Goal: Information Seeking & Learning: Learn about a topic

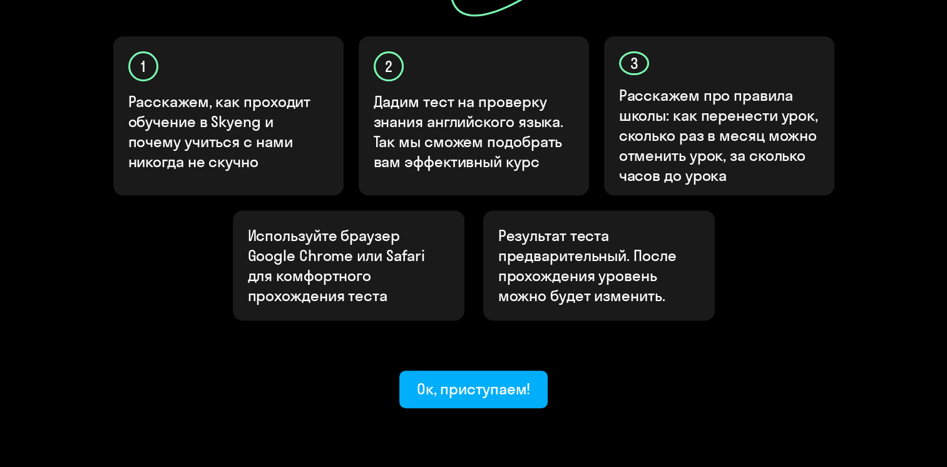
scroll to position [436, 0]
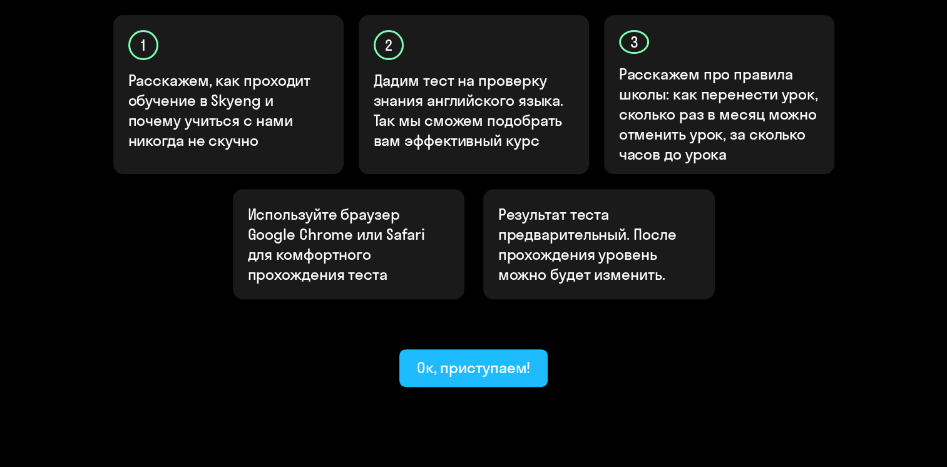
click at [464, 357] on div "Ок, приступаем!" at bounding box center [474, 367] width 114 height 20
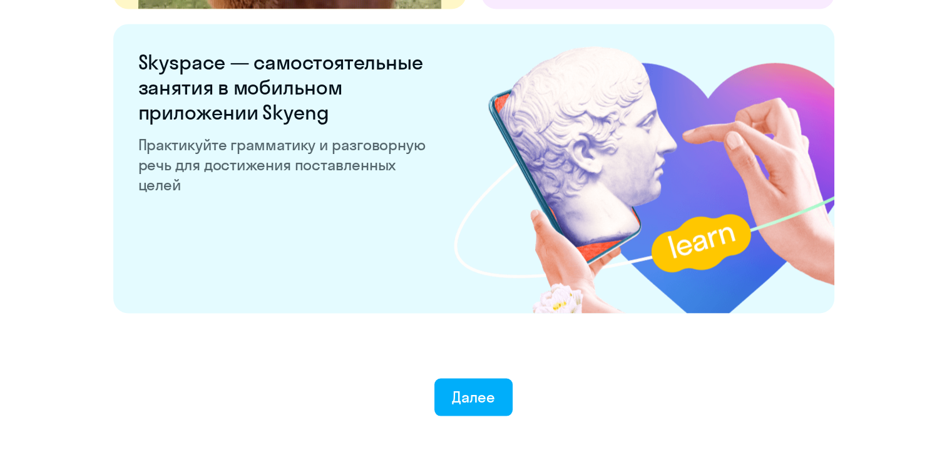
scroll to position [2434, 0]
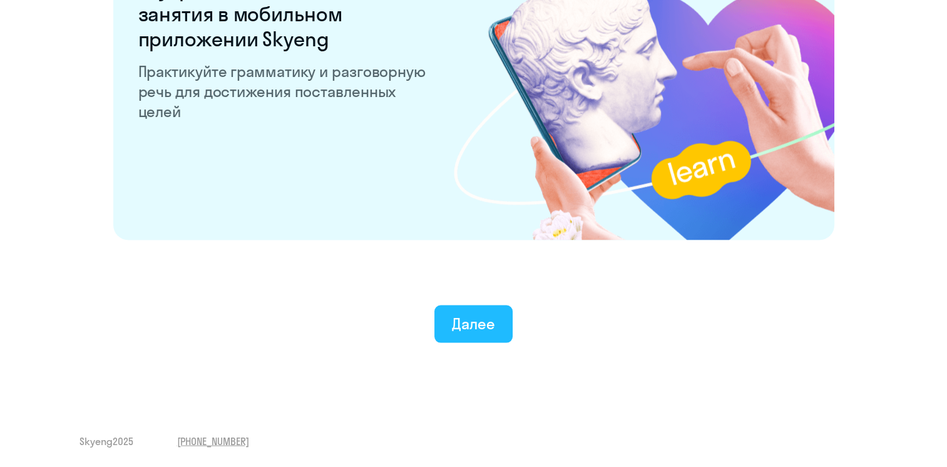
click at [468, 320] on div "Далее" at bounding box center [473, 324] width 43 height 20
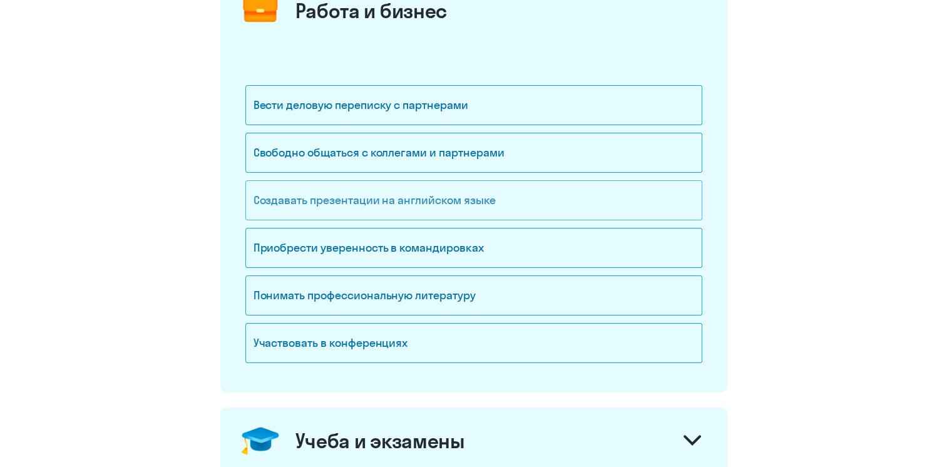
scroll to position [250, 0]
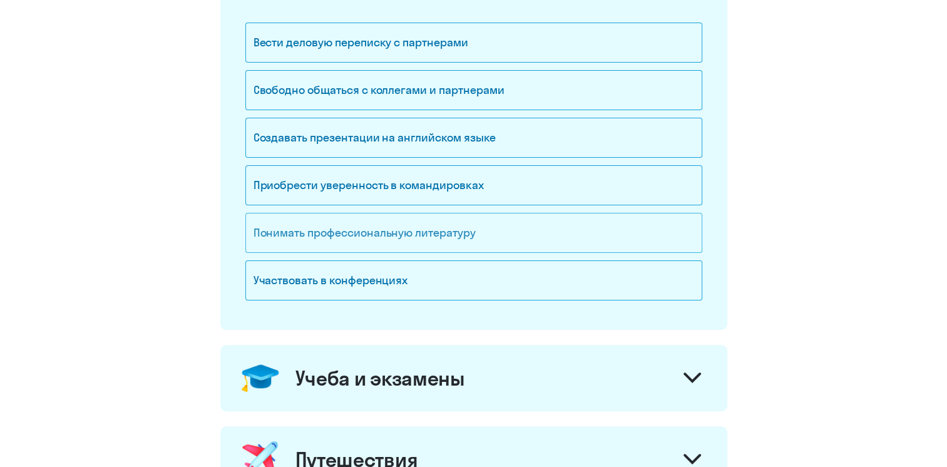
click at [516, 234] on div "Понимать профессиональную литературу" at bounding box center [473, 233] width 457 height 40
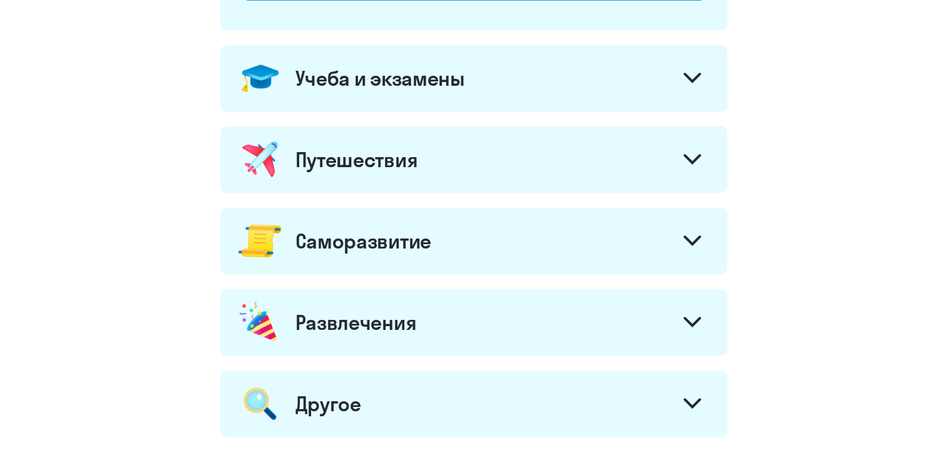
scroll to position [726, 0]
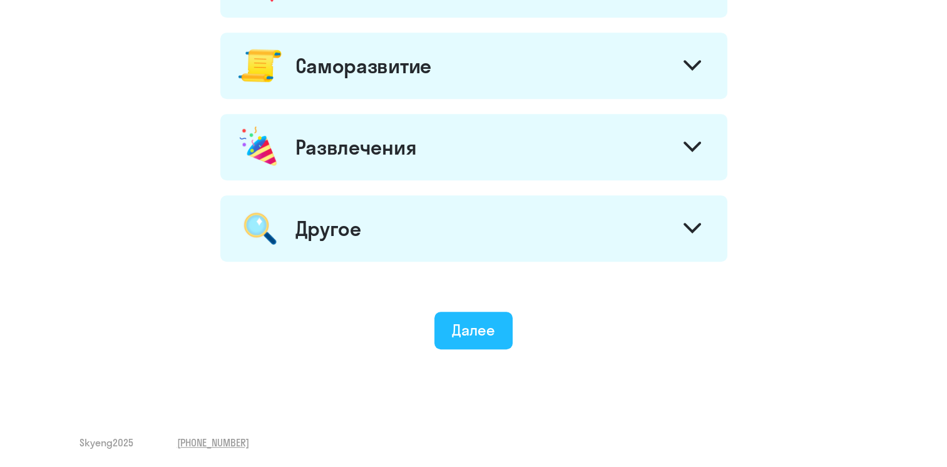
click at [480, 326] on div "Далее" at bounding box center [473, 330] width 43 height 20
